Goal: Information Seeking & Learning: Find specific fact

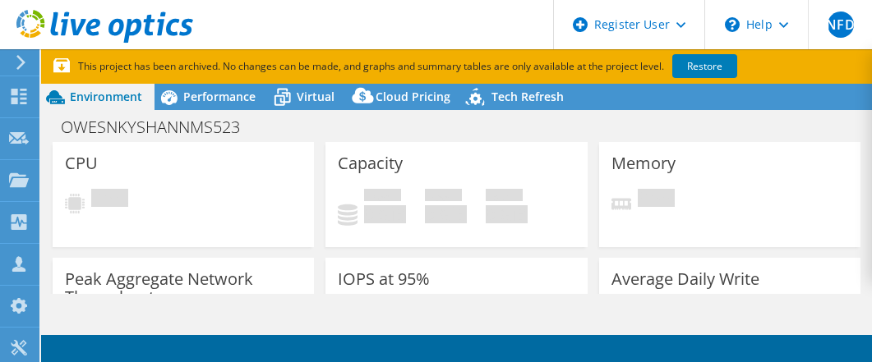
select select "USD"
select select "USWest"
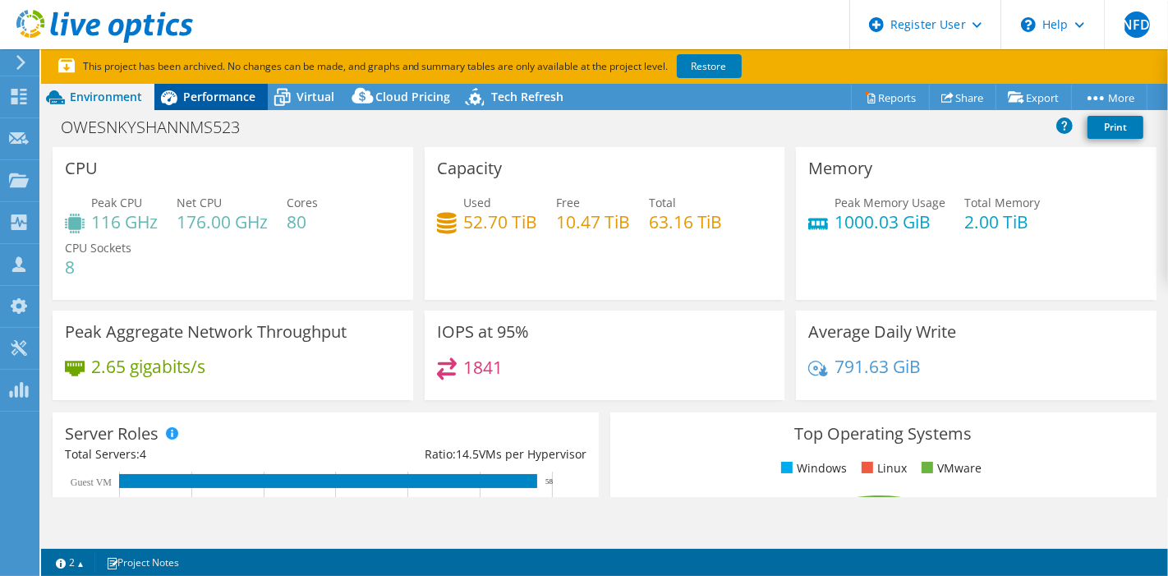
click at [204, 90] on span "Performance" at bounding box center [219, 97] width 72 height 16
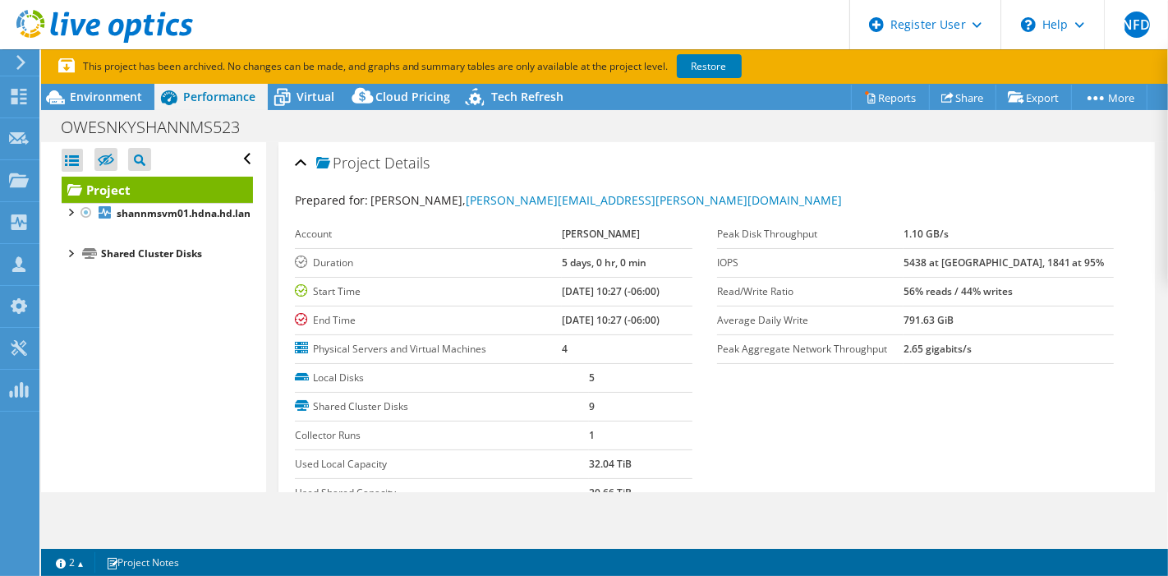
scroll to position [274, 0]
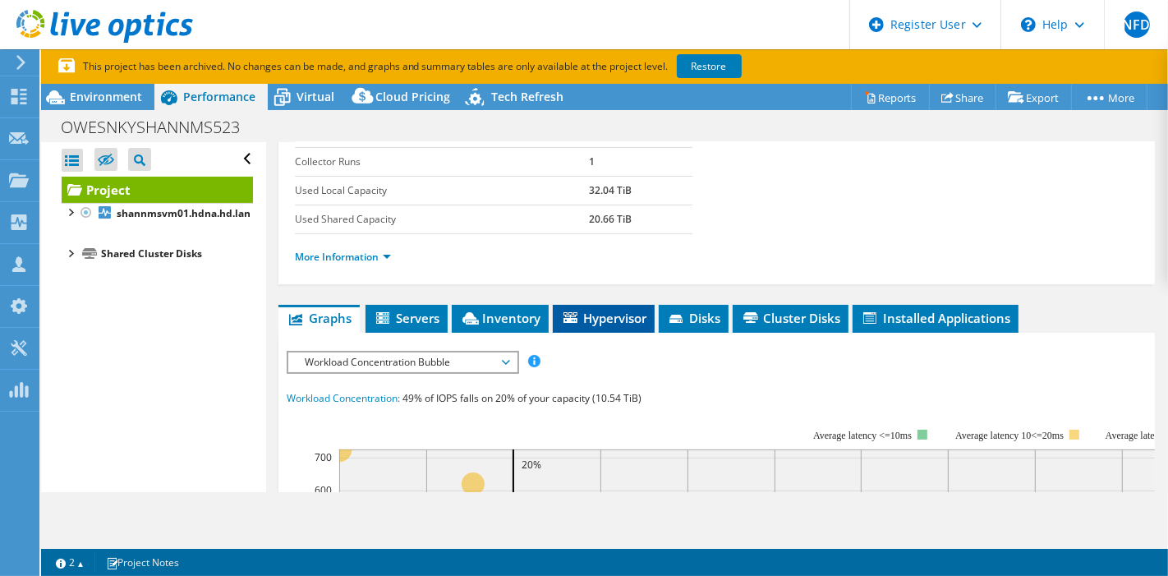
click at [597, 319] on span "Hypervisor" at bounding box center [603, 318] width 85 height 16
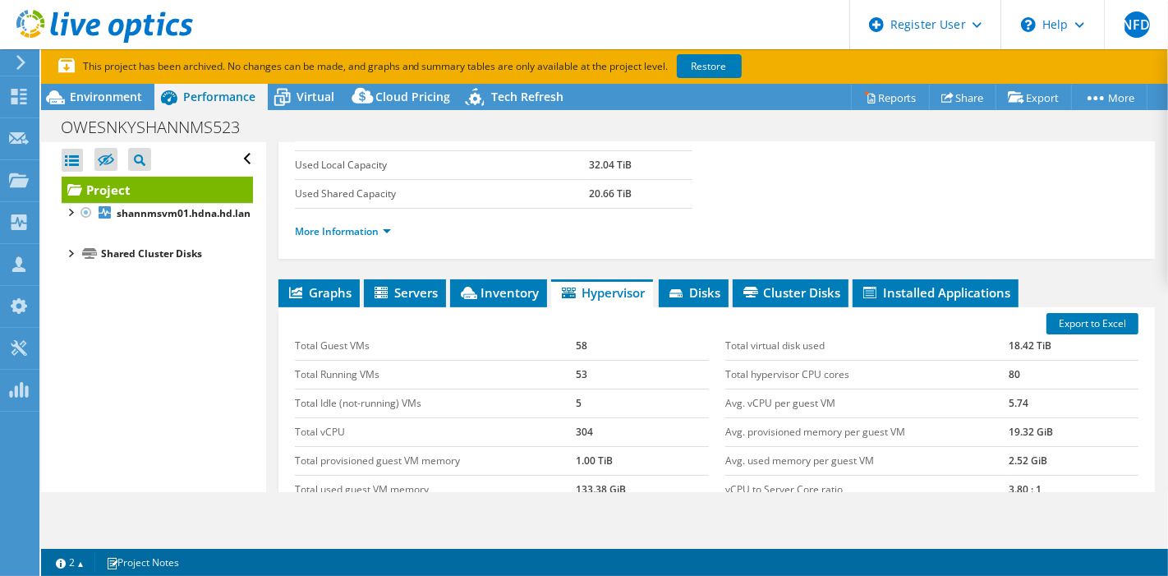
scroll to position [338, 0]
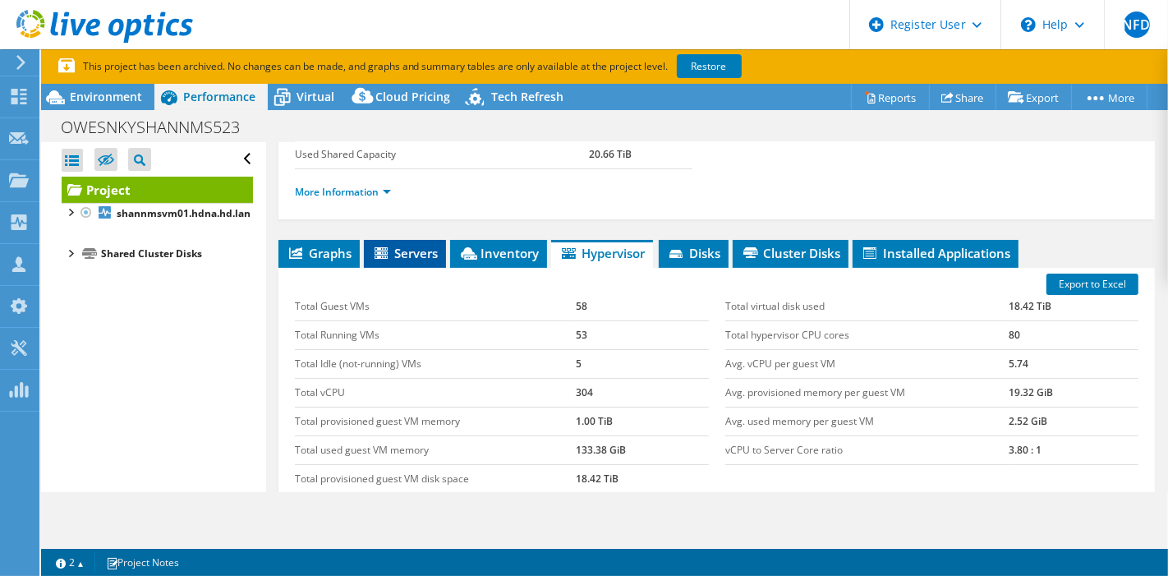
click at [424, 249] on span "Servers" at bounding box center [405, 253] width 66 height 16
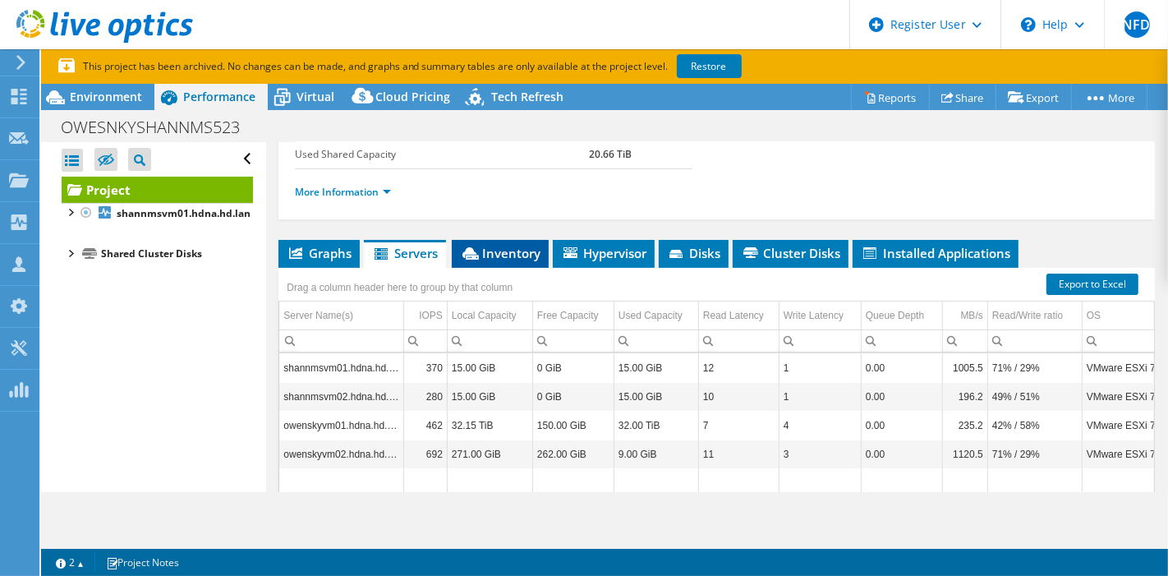
click at [522, 255] on li "Inventory" at bounding box center [500, 254] width 97 height 28
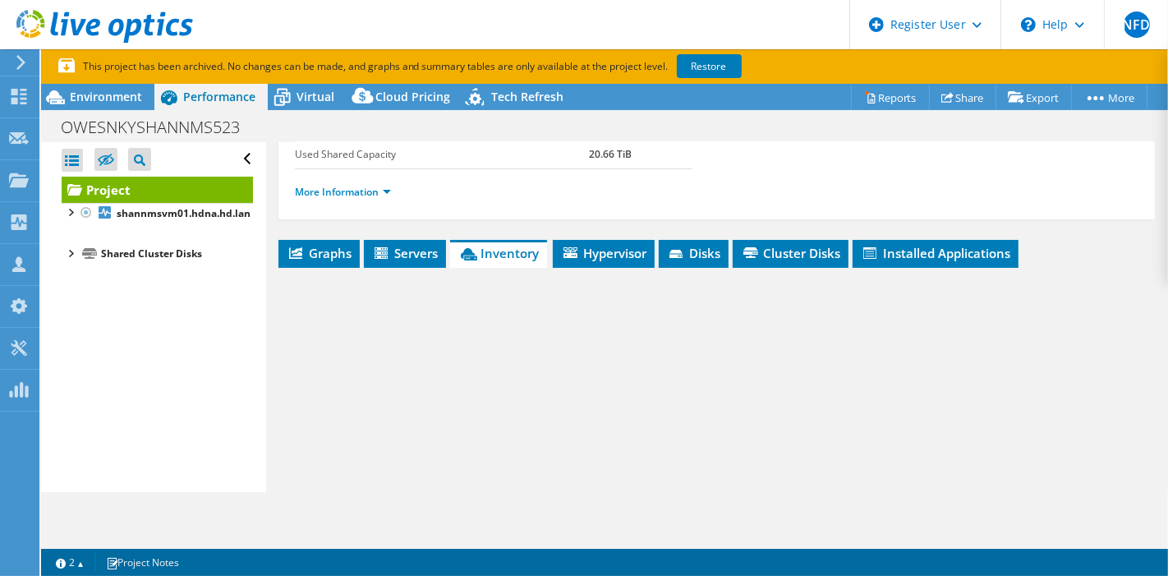
scroll to position [430, 0]
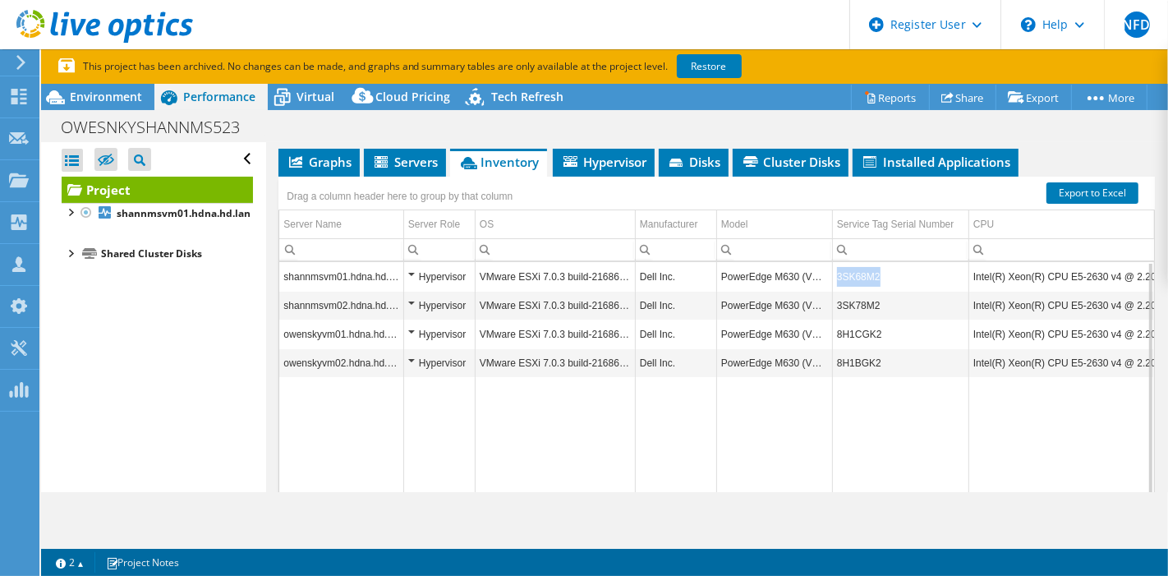
copy td "3SK68M2"
drag, startPoint x: 877, startPoint y: 269, endPoint x: 837, endPoint y: 270, distance: 40.3
click at [837, 270] on td "3SK68M2" at bounding box center [900, 276] width 136 height 29
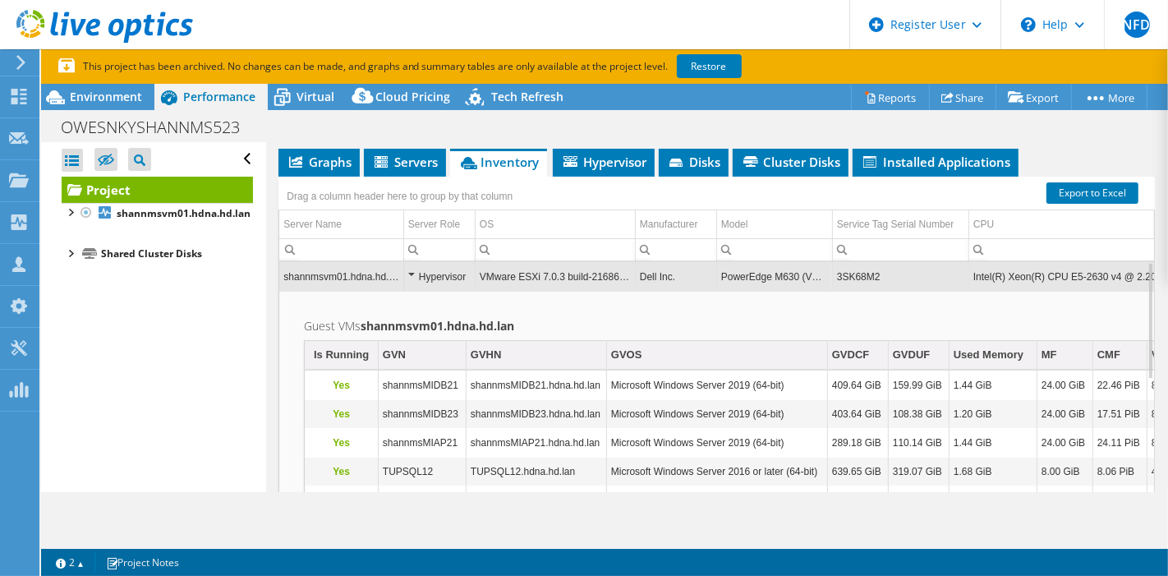
click at [871, 277] on td "3SK68M2" at bounding box center [900, 276] width 136 height 29
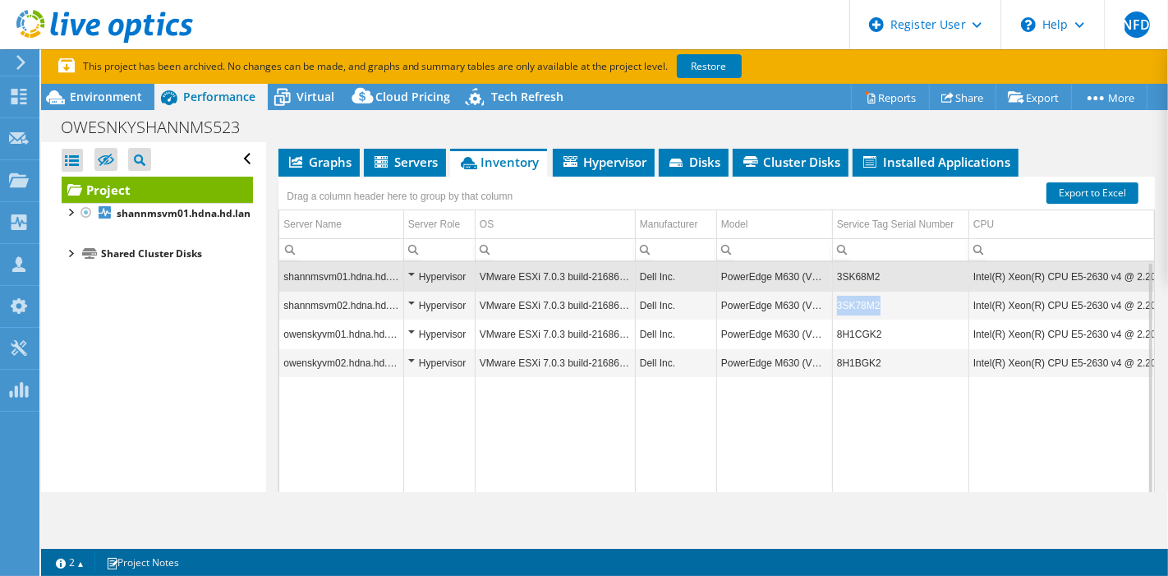
copy td "3SK78M2"
drag, startPoint x: 881, startPoint y: 295, endPoint x: 839, endPoint y: 310, distance: 44.4
click at [839, 310] on td "3SK78M2" at bounding box center [900, 305] width 136 height 29
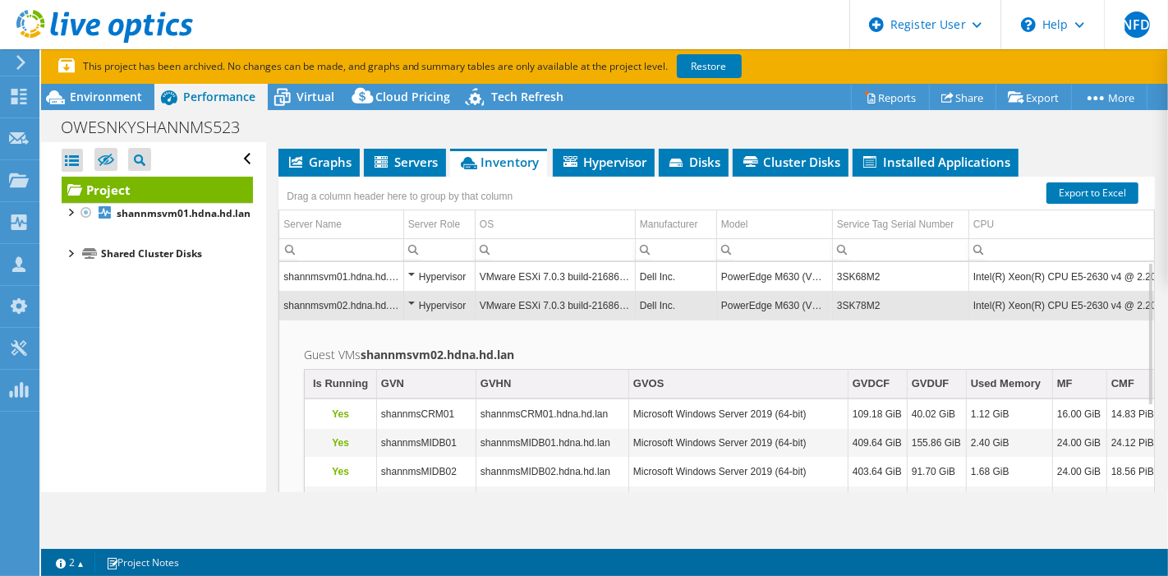
click at [871, 297] on td "Intel(R) Xeon(R) CPU E5-2630 v4 @ 2.20GHz 2.19 GHz" at bounding box center [1090, 305] width 242 height 29
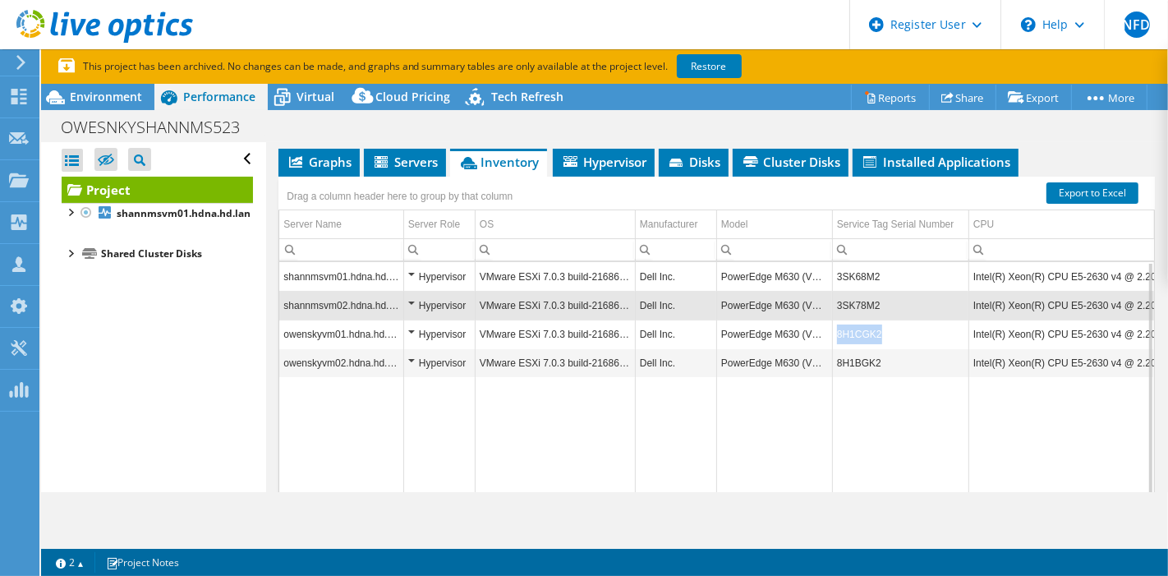
copy td "8H1CGK2"
drag, startPoint x: 886, startPoint y: 327, endPoint x: 837, endPoint y: 335, distance: 49.2
click at [837, 335] on td "8H1CGK2" at bounding box center [900, 334] width 136 height 29
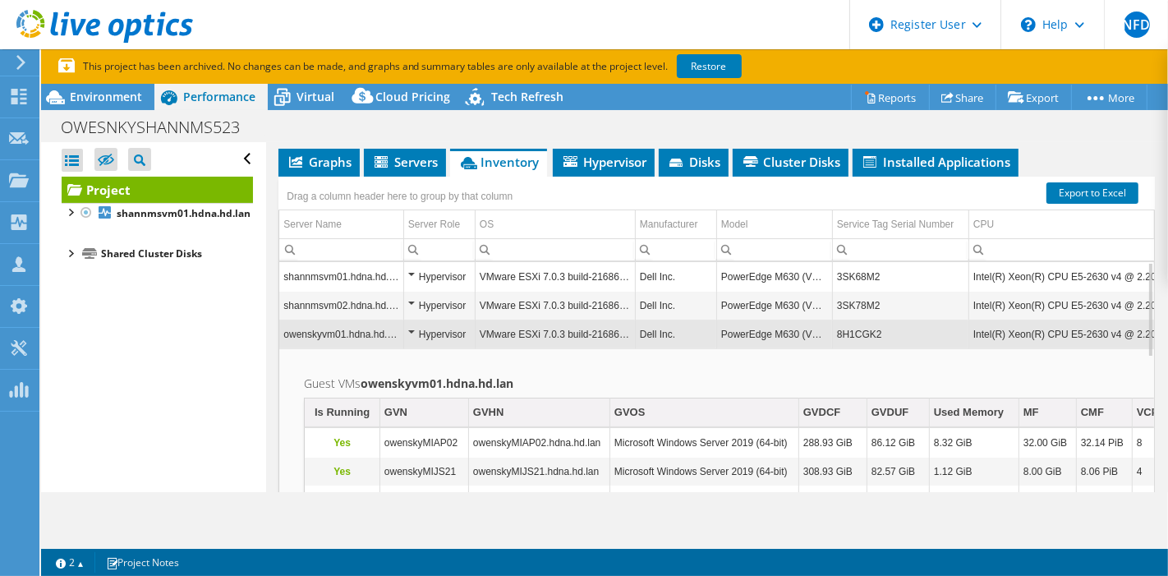
click at [849, 331] on td "8H1CGK2" at bounding box center [900, 334] width 136 height 29
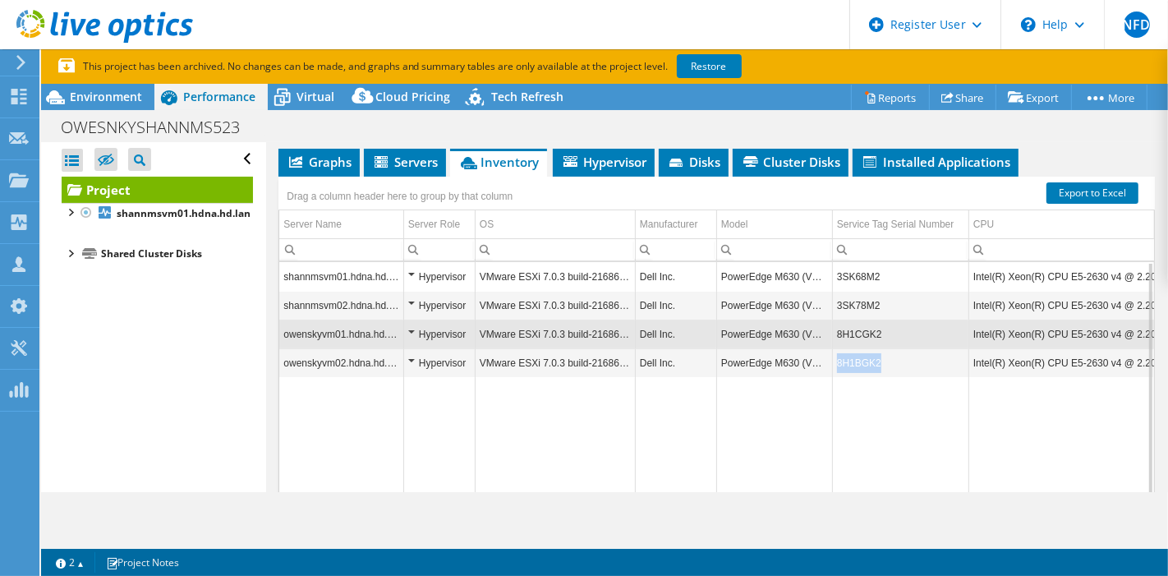
copy td "8H1BGK2"
drag, startPoint x: 886, startPoint y: 352, endPoint x: 831, endPoint y: 363, distance: 55.4
click at [832, 361] on td "8H1BGK2" at bounding box center [900, 362] width 136 height 29
